Goal: Transaction & Acquisition: Purchase product/service

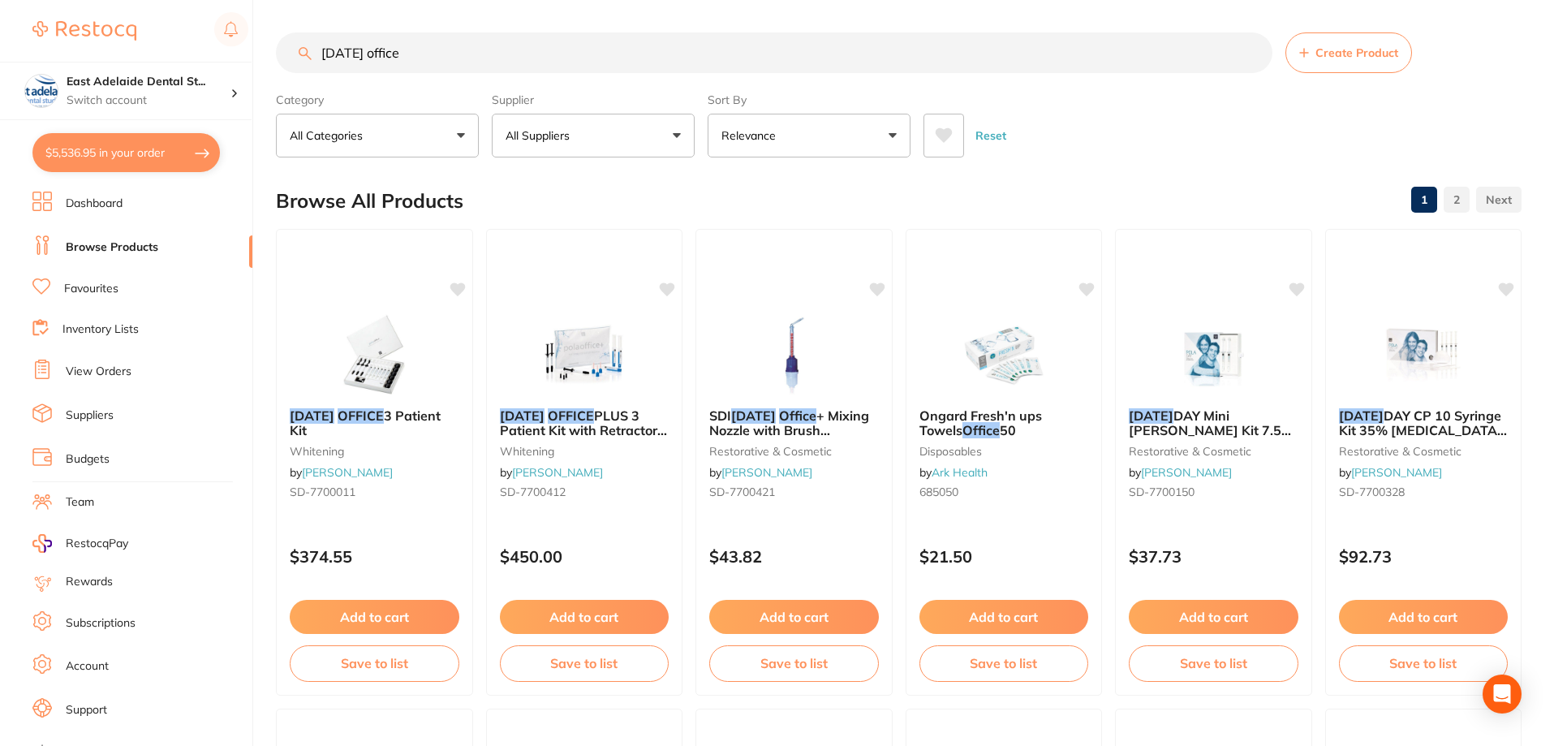
click at [100, 199] on link "Dashboard" at bounding box center [94, 204] width 57 height 16
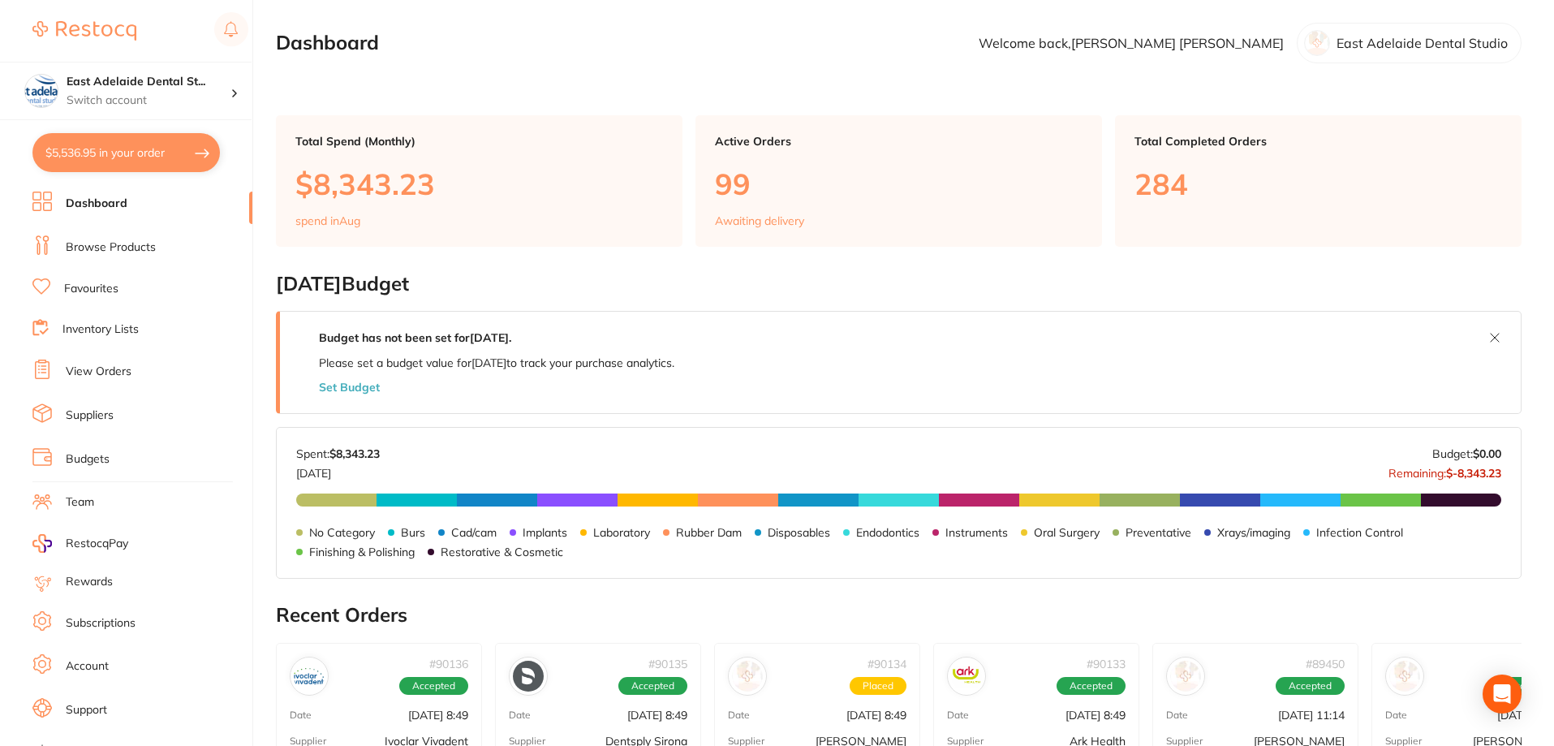
click at [123, 333] on link "Inventory Lists" at bounding box center [100, 329] width 76 height 16
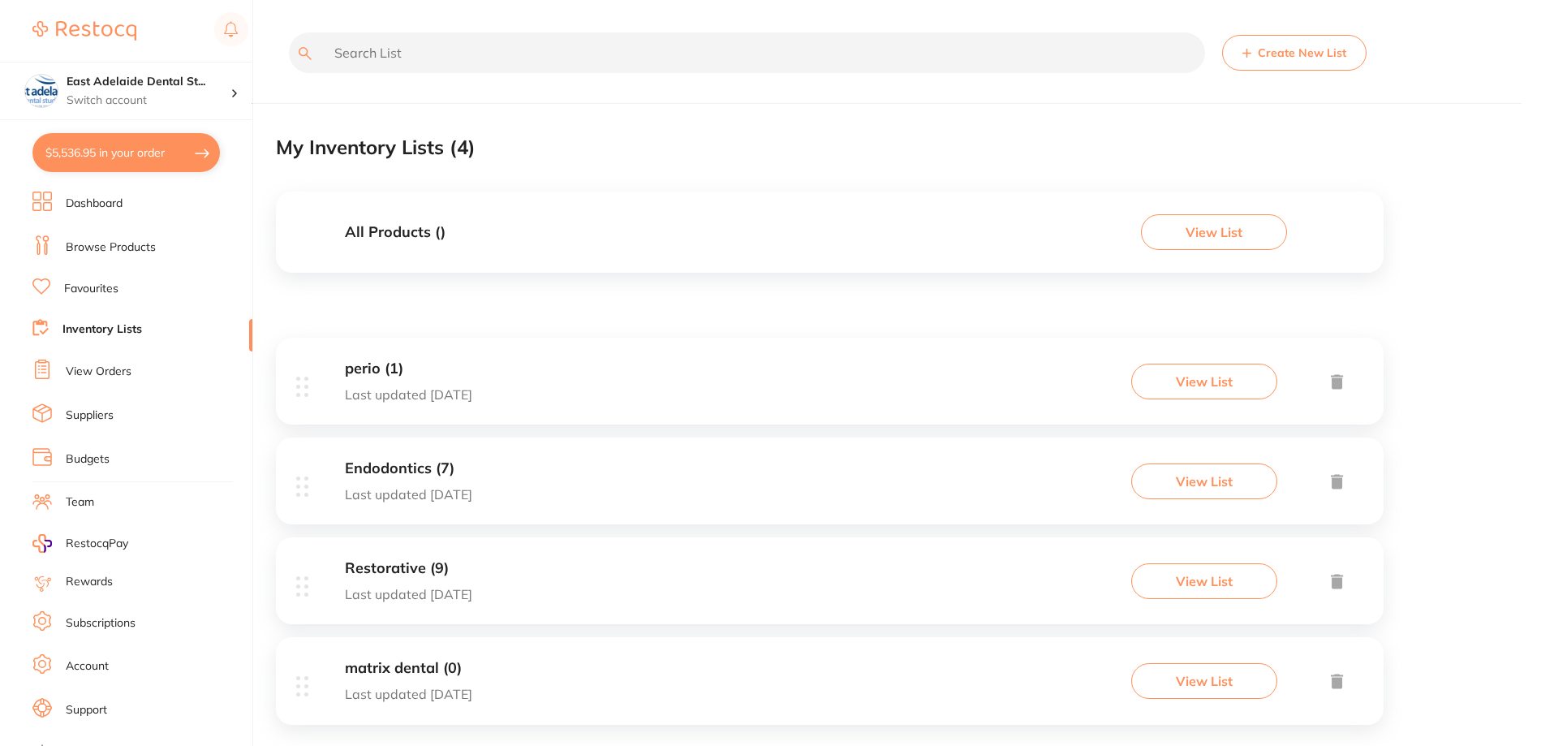
click at [85, 288] on link "Favourites" at bounding box center [91, 289] width 54 height 16
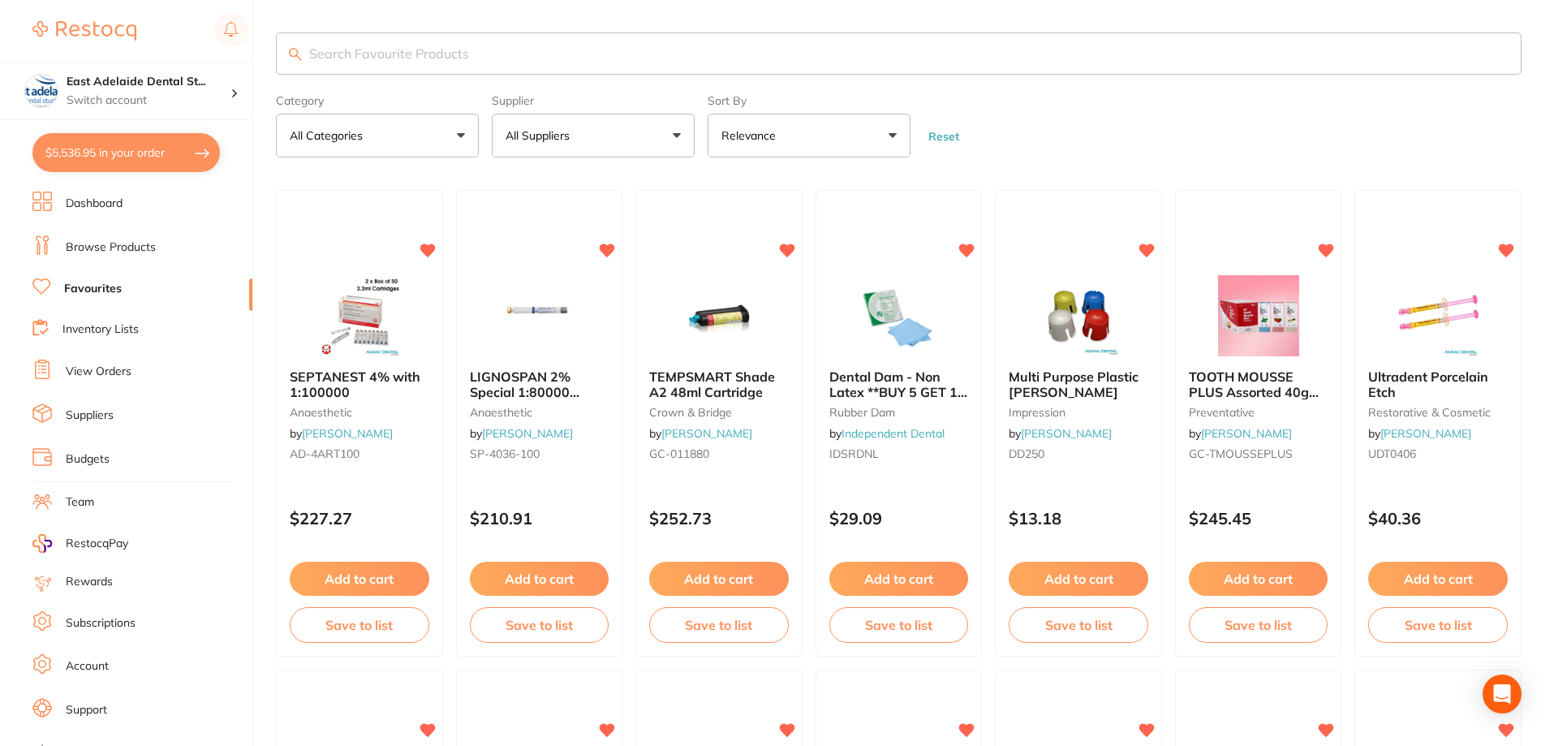
click at [628, 142] on button "All Suppliers" at bounding box center [593, 136] width 203 height 44
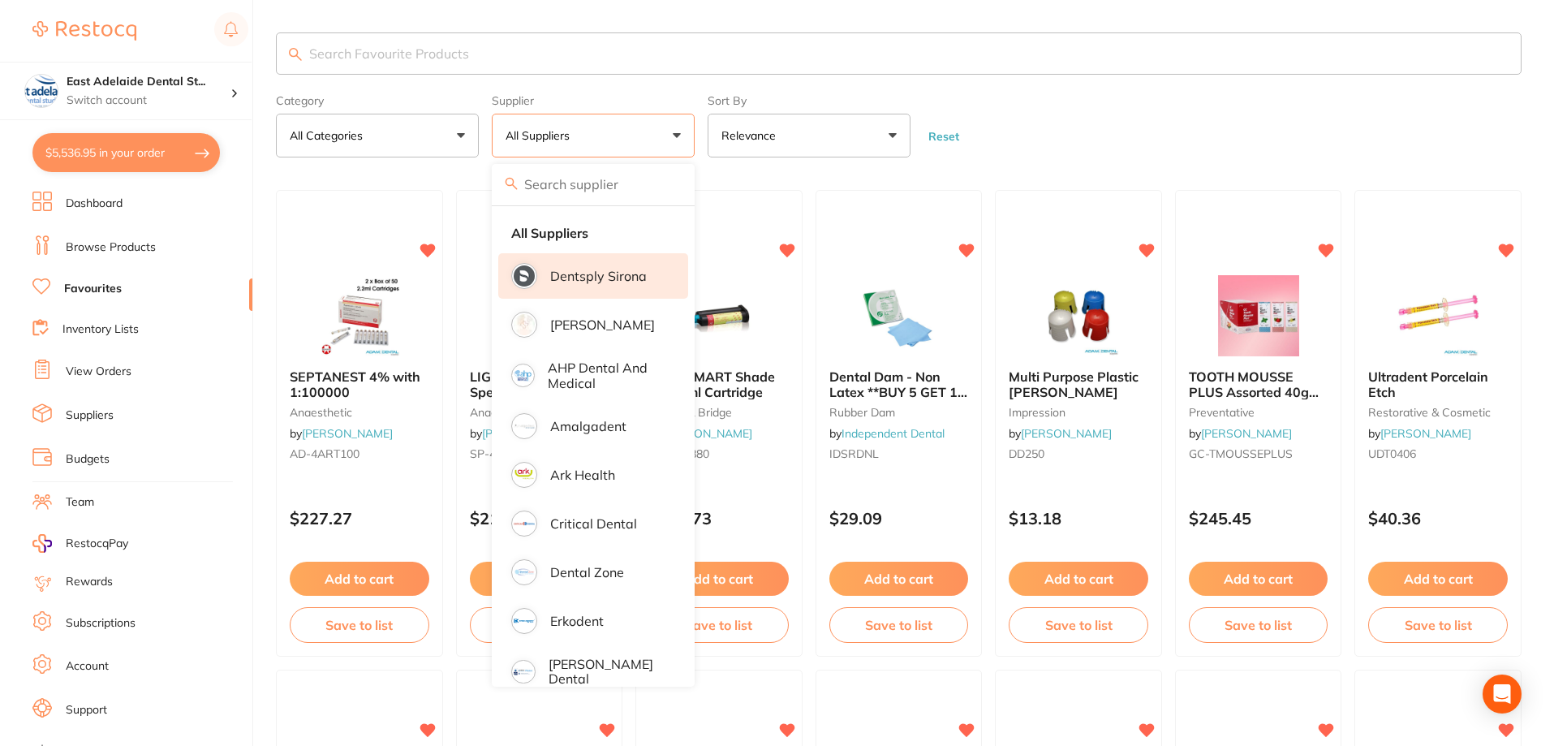
click at [616, 278] on p "Dentsply Sirona" at bounding box center [598, 276] width 97 height 15
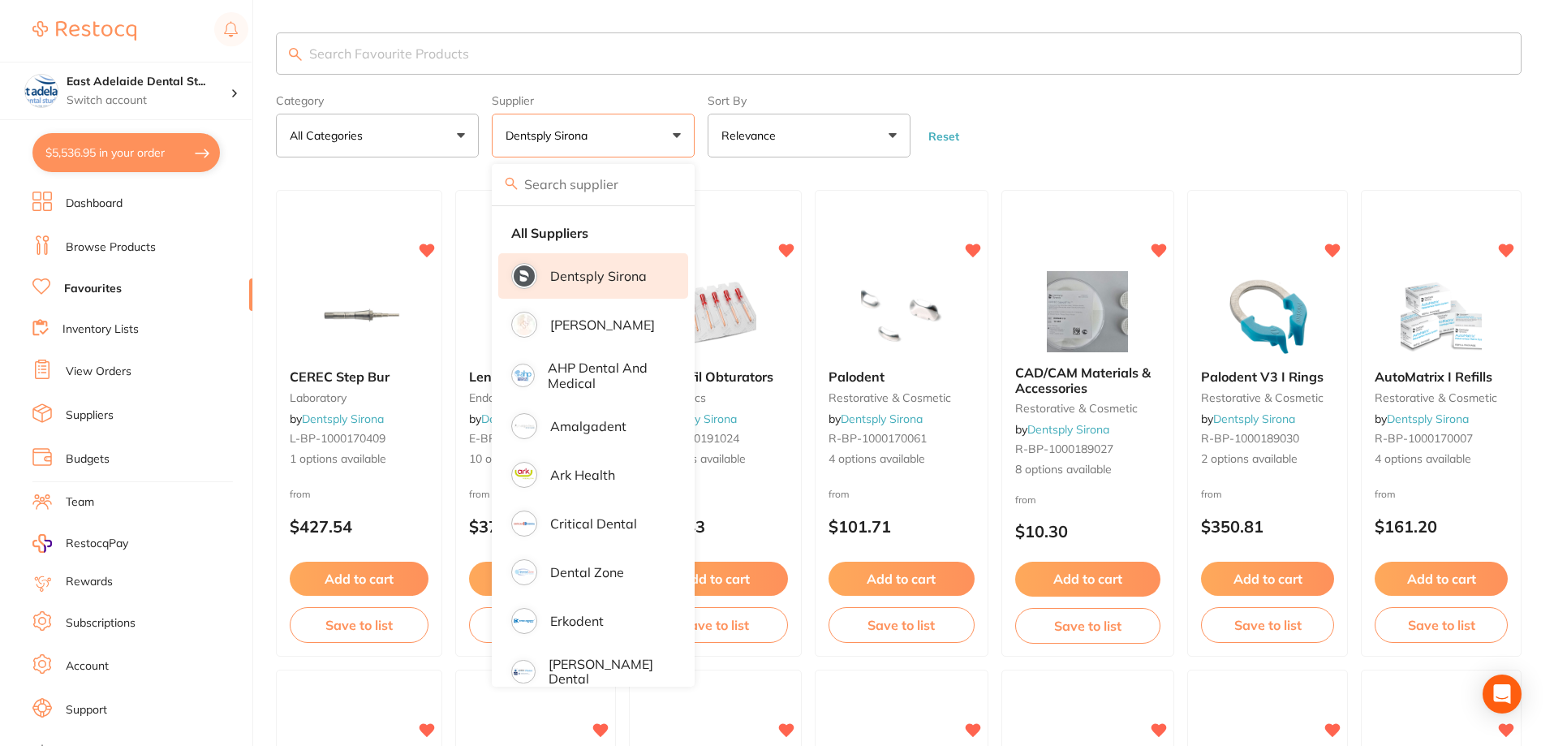
click at [1117, 118] on form "Category All Categories All Categories endodontics instruments laboratory preve…" at bounding box center [898, 123] width 1245 height 70
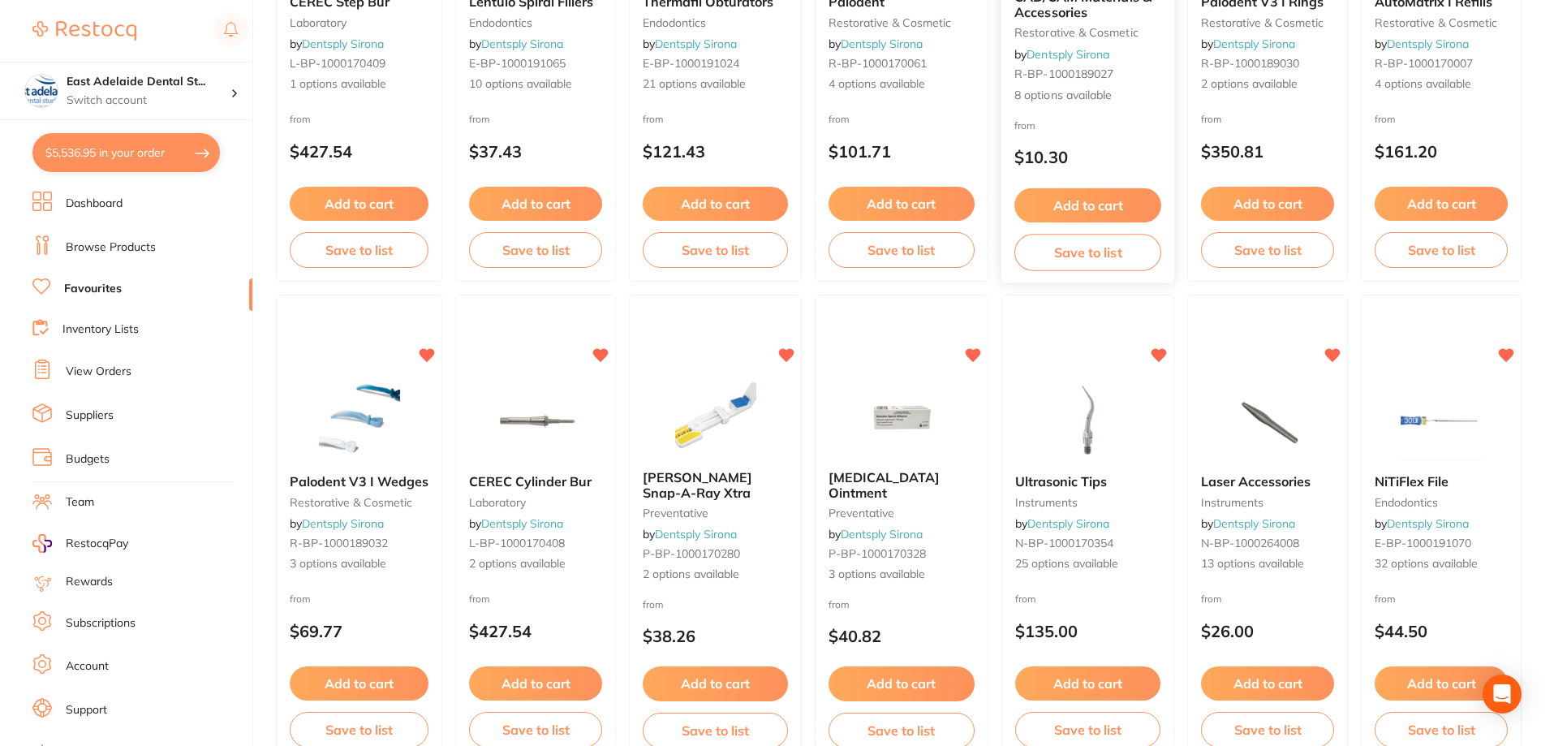
scroll to position [475, 0]
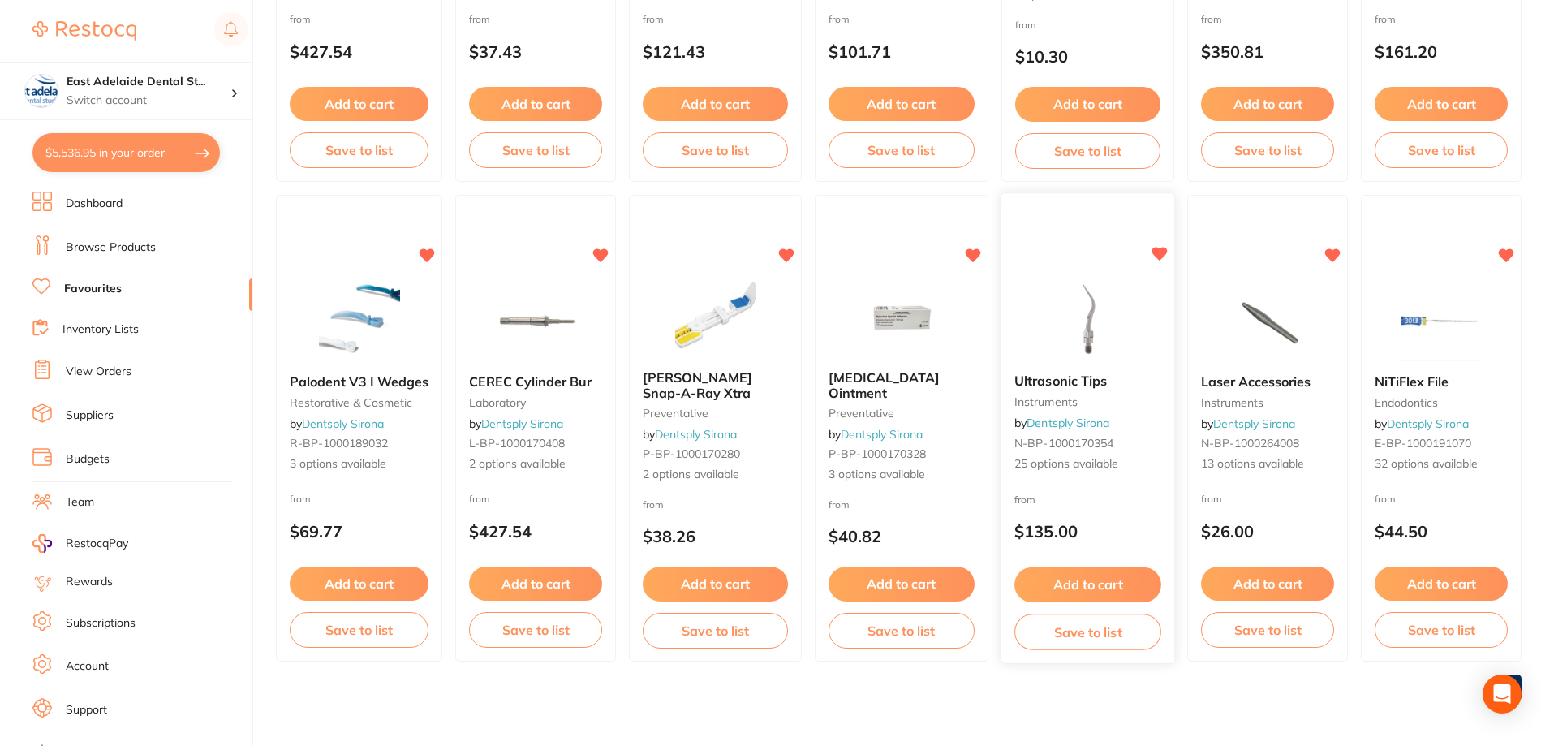
click at [1104, 583] on button "Add to cart" at bounding box center [1087, 584] width 147 height 35
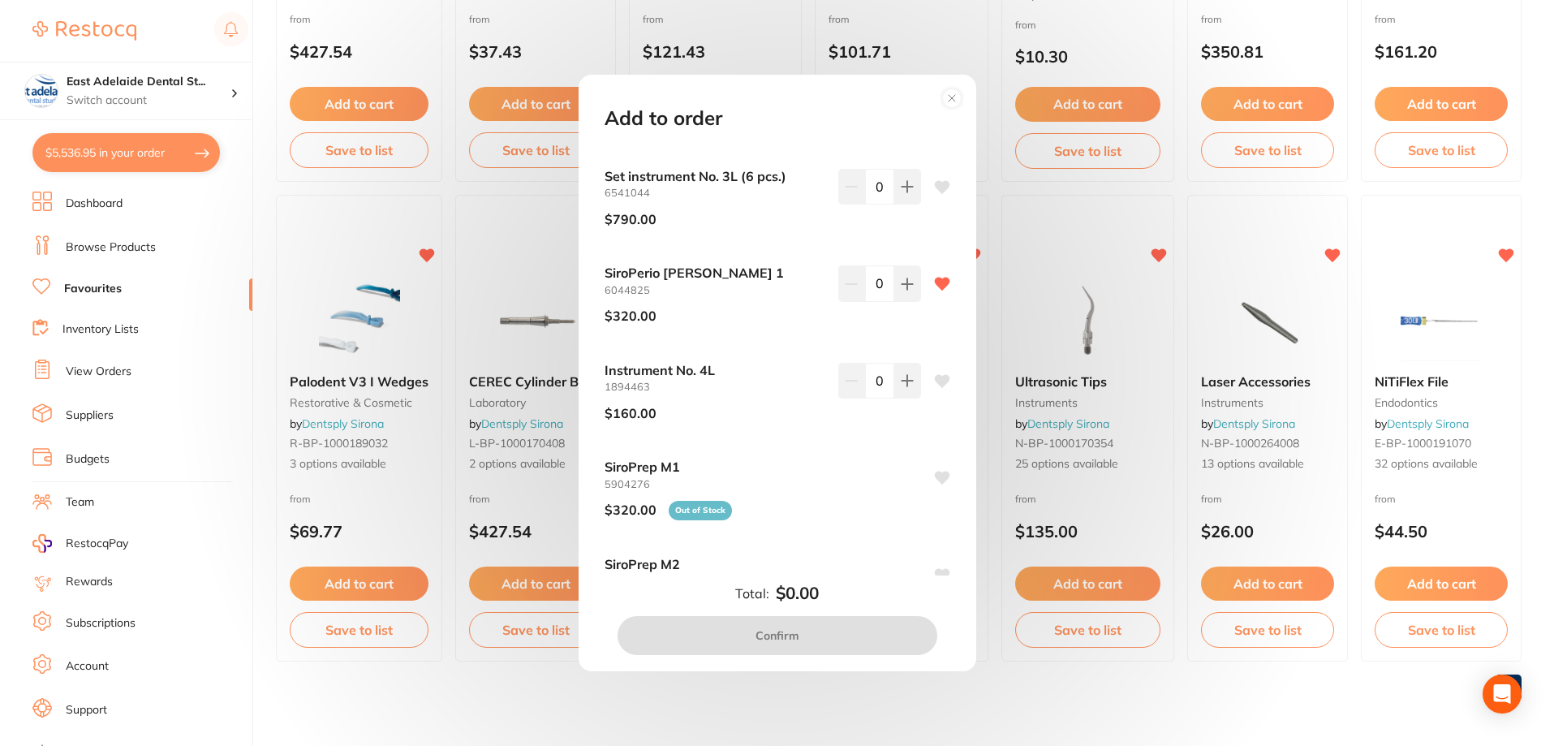
scroll to position [730, 0]
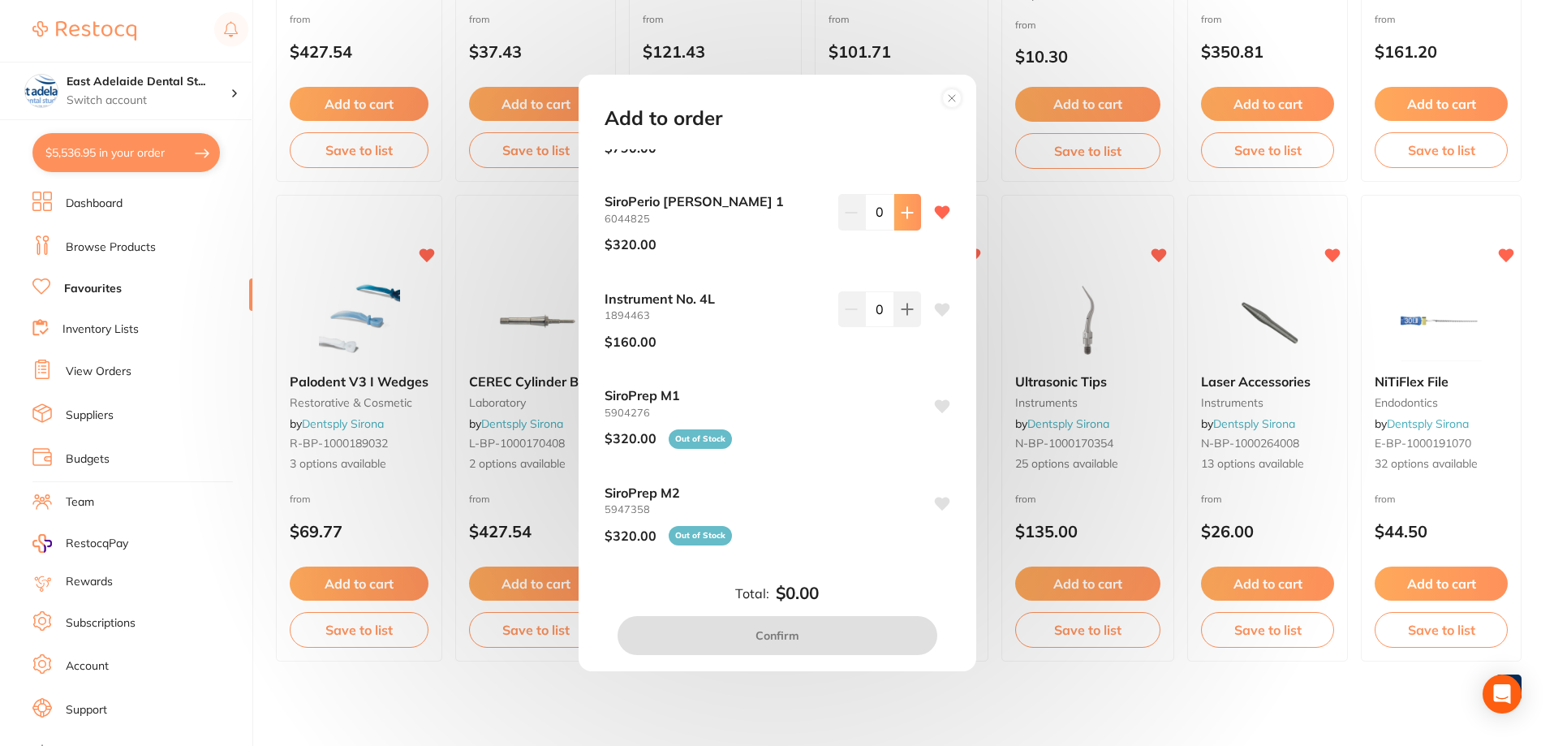
click at [913, 218] on button at bounding box center [907, 212] width 27 height 36
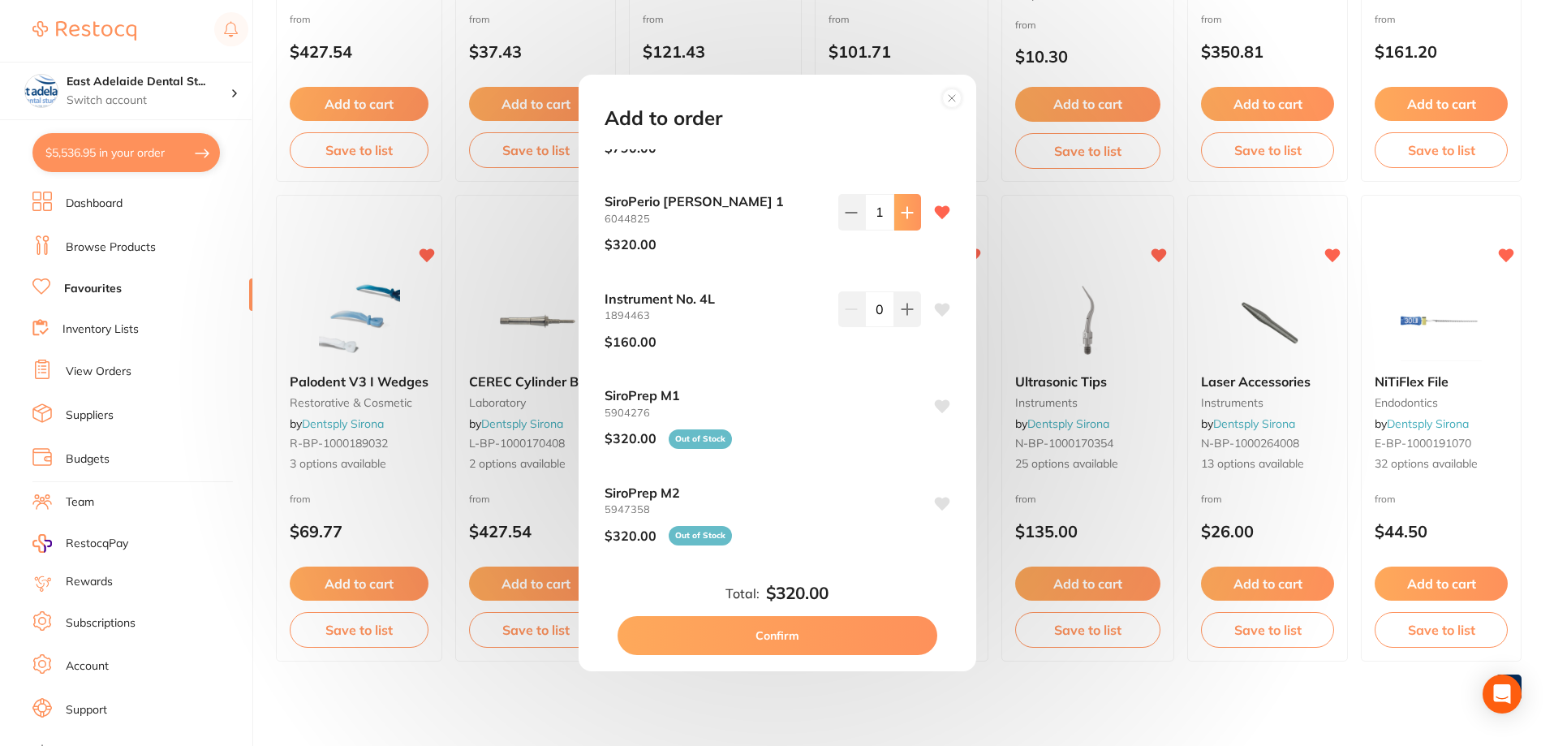
click at [913, 218] on button at bounding box center [907, 212] width 27 height 36
type input "3"
click at [775, 634] on button "Confirm" at bounding box center [777, 635] width 320 height 39
checkbox input "false"
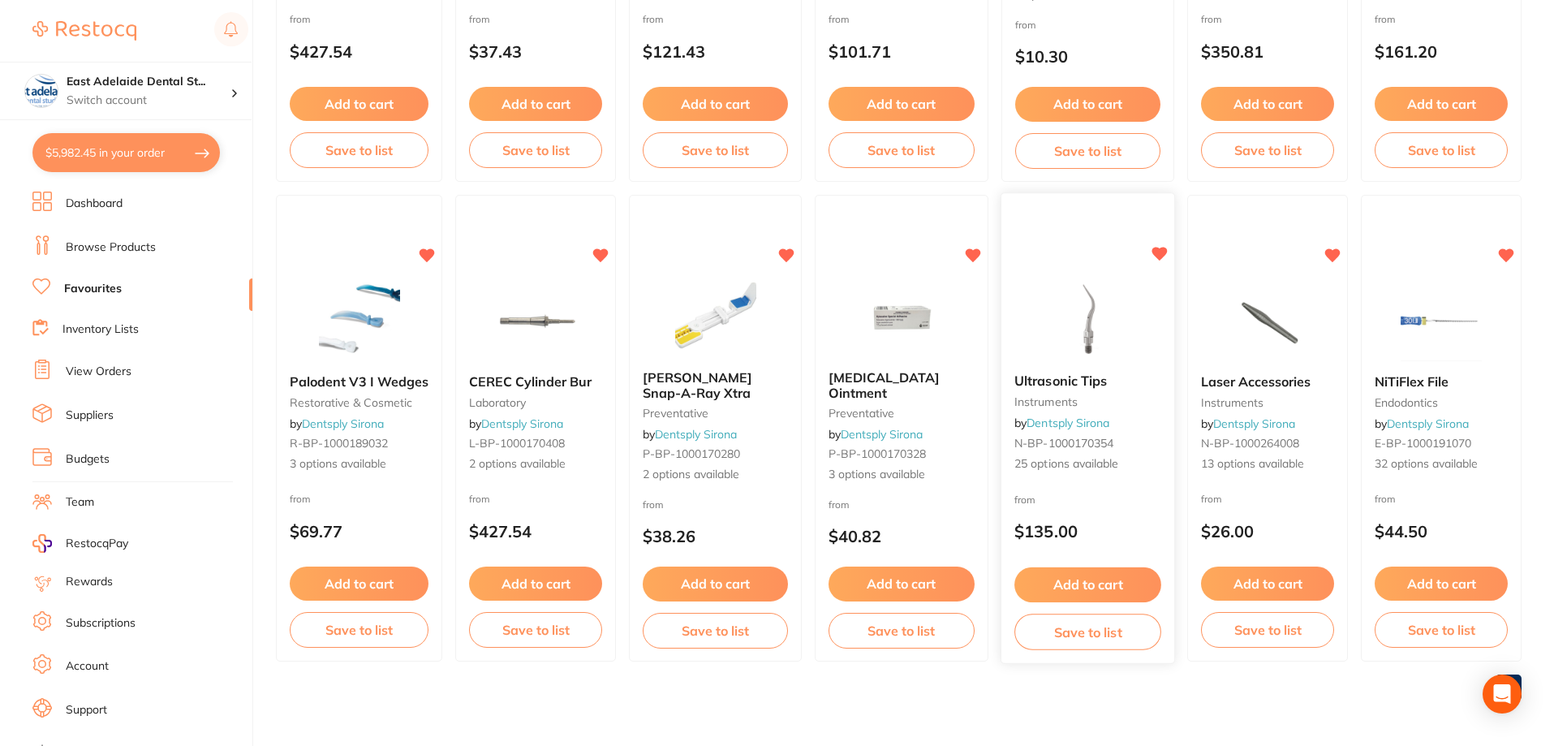
click at [1066, 366] on div "Ultrasonic Tips instruments by Dentsply Sirona N-BP-1000170354 25 options avail…" at bounding box center [1087, 423] width 173 height 125
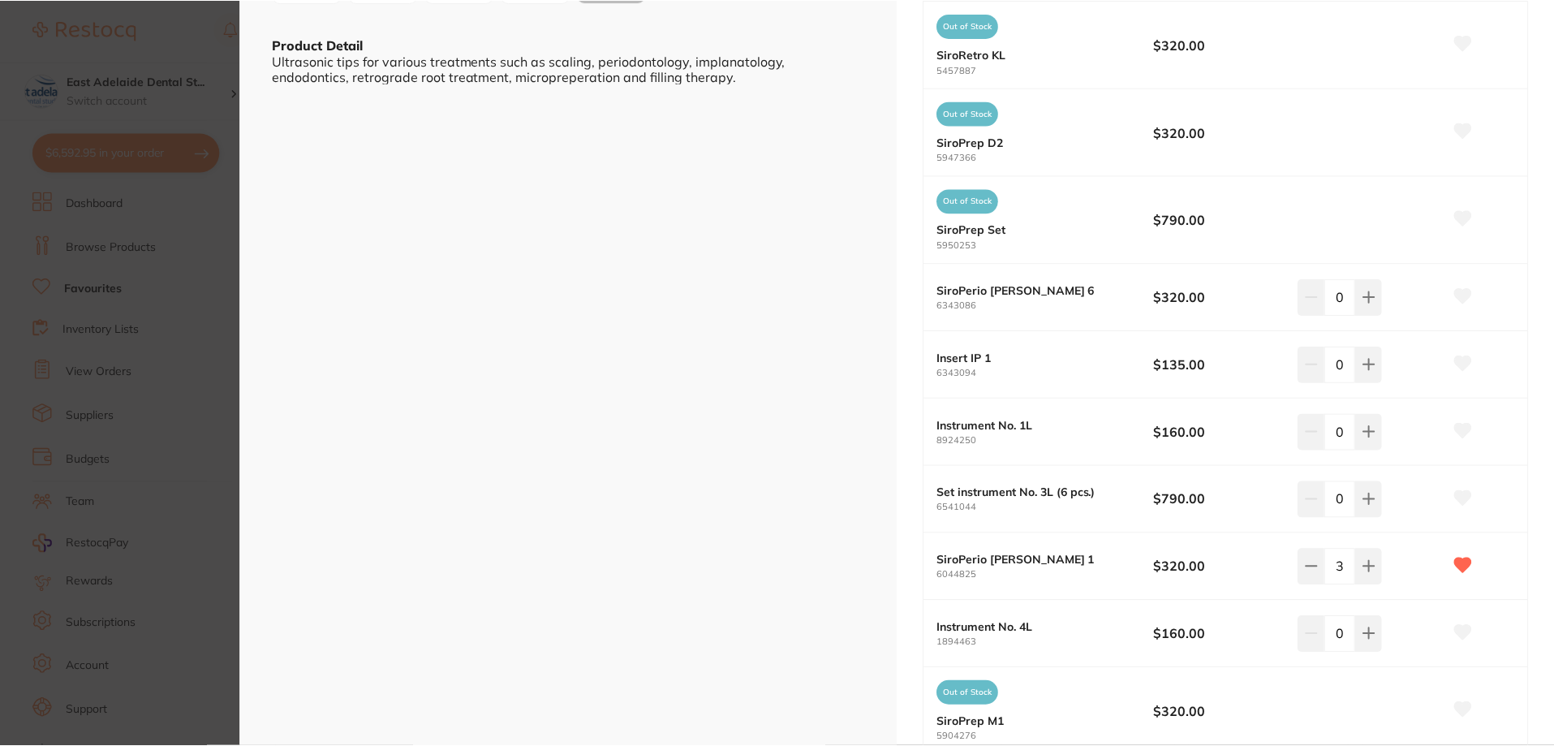
scroll to position [487, 0]
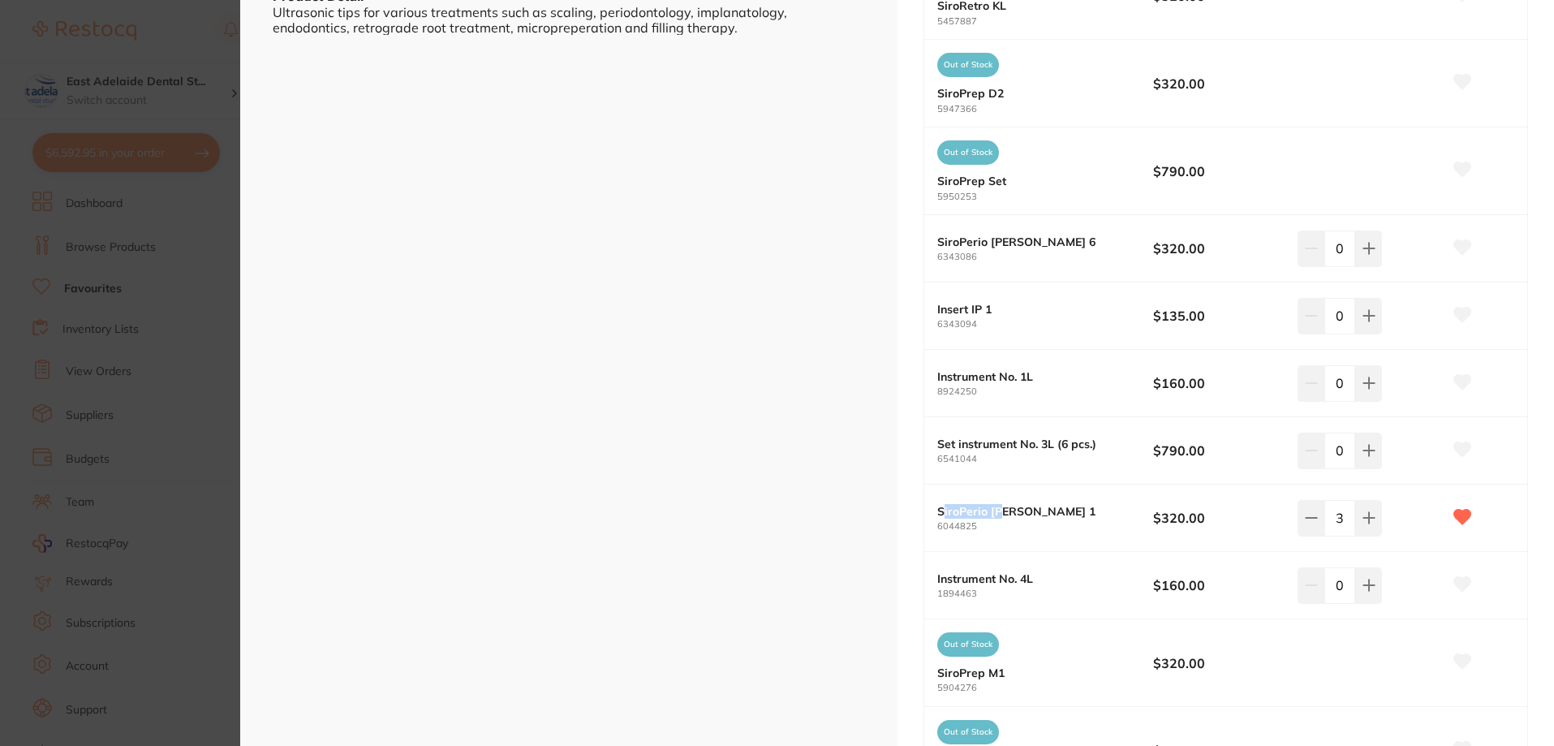
drag, startPoint x: 937, startPoint y: 514, endPoint x: 1024, endPoint y: 508, distance: 87.0
click at [1024, 509] on b "SiroPerio [PERSON_NAME] 1" at bounding box center [1034, 511] width 195 height 13
click at [1024, 508] on b "SiroPerio [PERSON_NAME] 1" at bounding box center [1034, 511] width 195 height 13
drag, startPoint x: 1022, startPoint y: 510, endPoint x: 919, endPoint y: 515, distance: 103.1
click at [924, 515] on div "SiroPerio [PERSON_NAME] 1 6044825 $320.00 3" at bounding box center [1226, 517] width 604 height 67
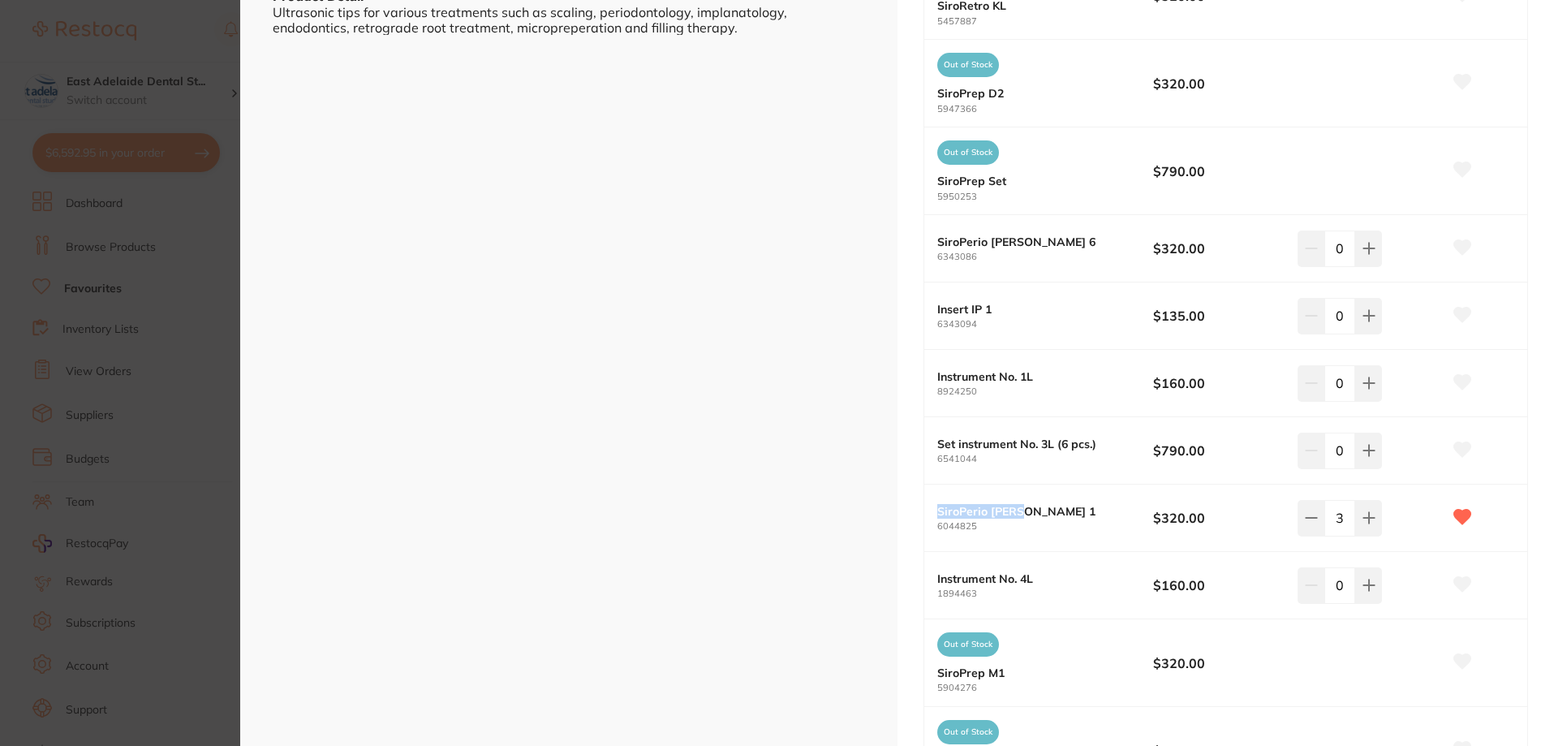
copy b "SiroPerio [PERSON_NAME] 1"
click at [1062, 509] on b "SiroPerio [PERSON_NAME] 1" at bounding box center [1034, 511] width 195 height 13
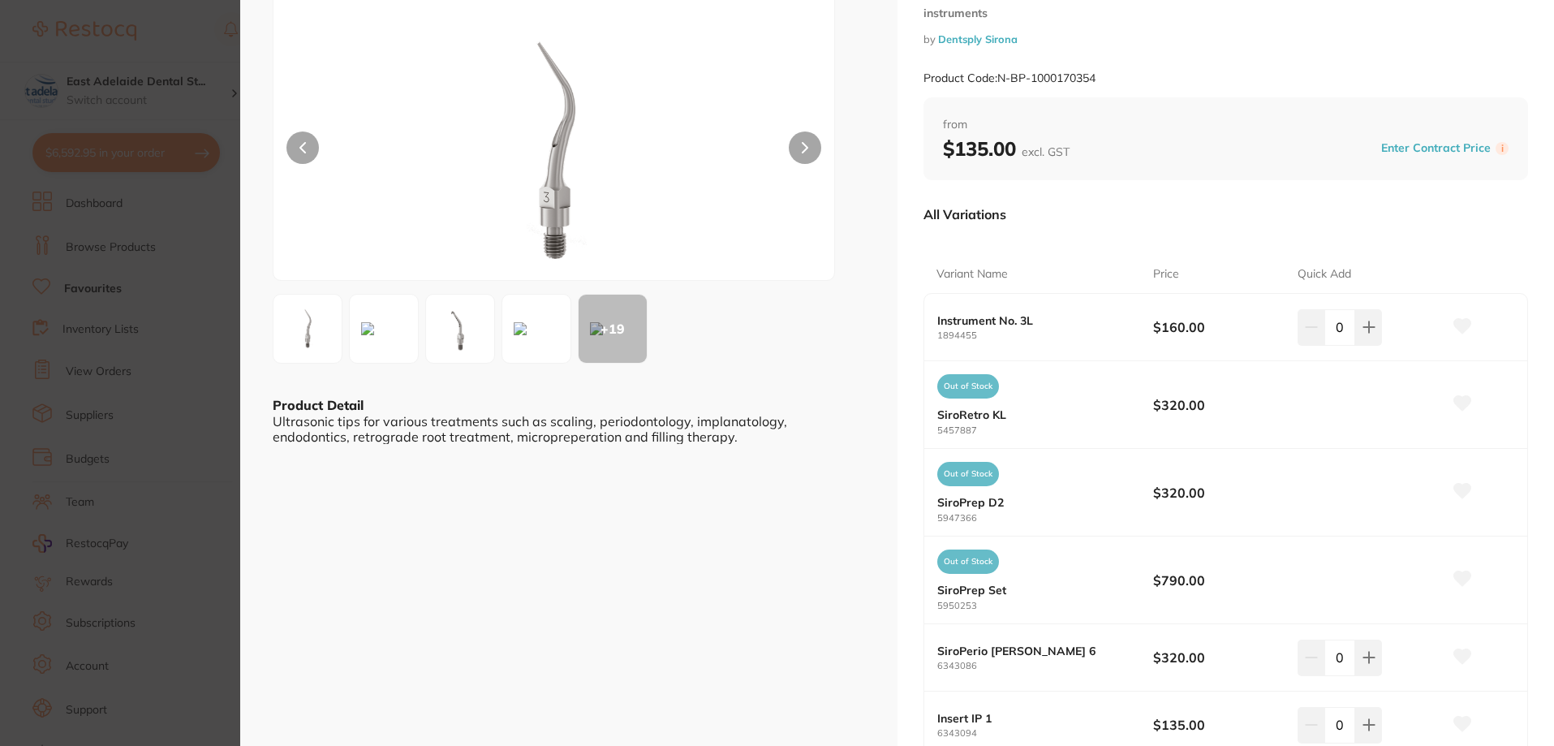
scroll to position [0, 0]
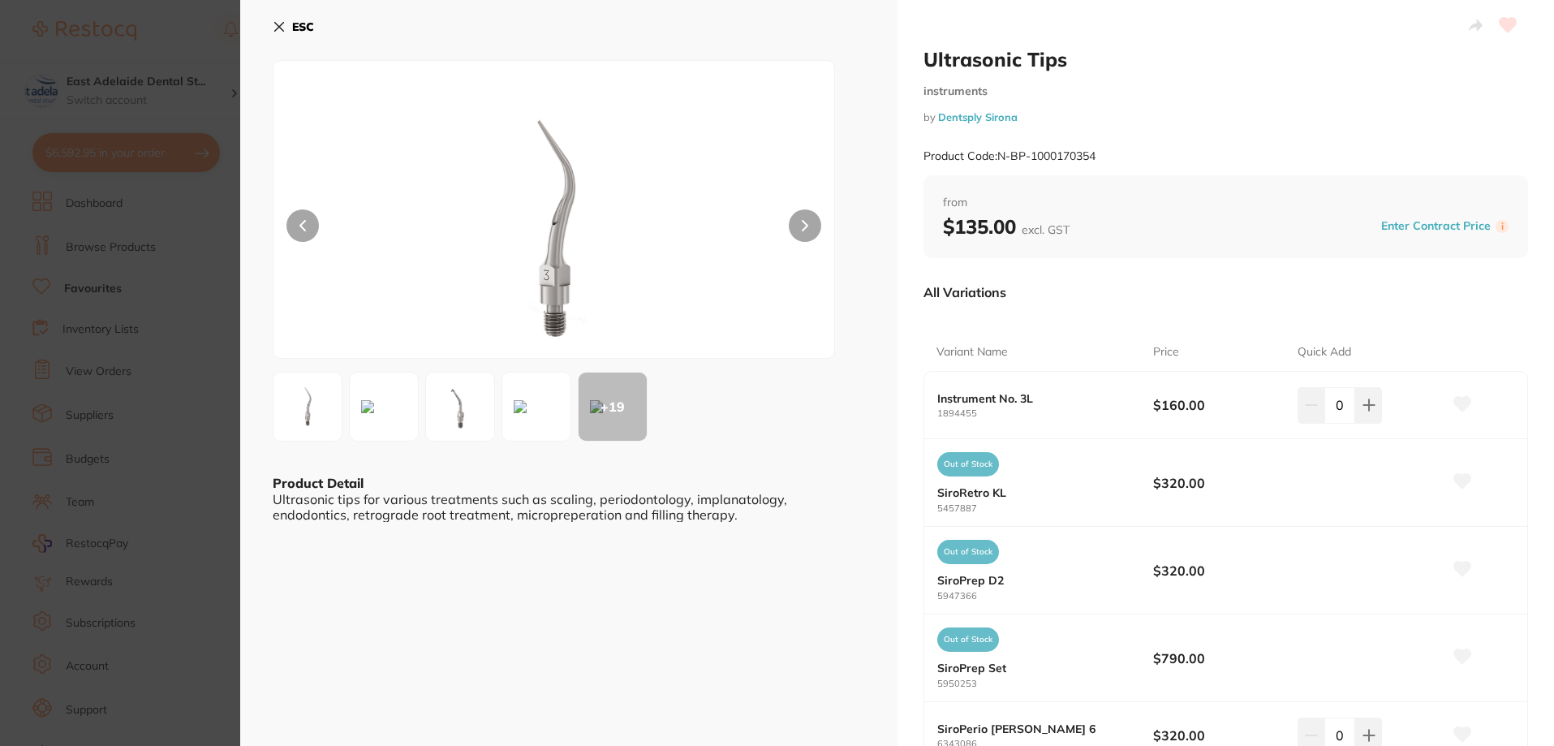
click at [187, 167] on section "Ultrasonic Tips instruments by Dentsply Sirona Product Code: N-BP-1000170354 ES…" at bounding box center [777, 373] width 1554 height 746
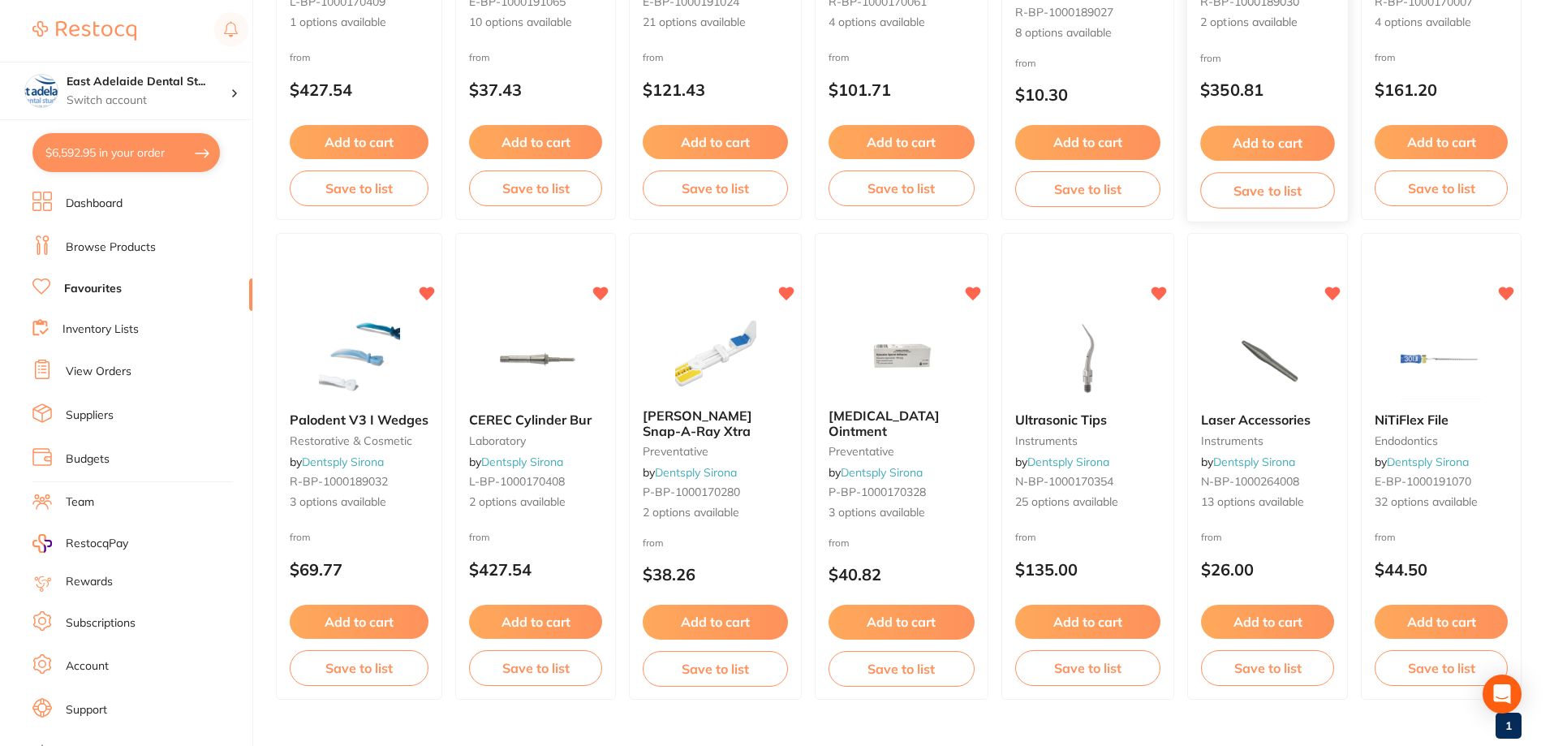
scroll to position [69, 0]
